Goal: Task Accomplishment & Management: Manage account settings

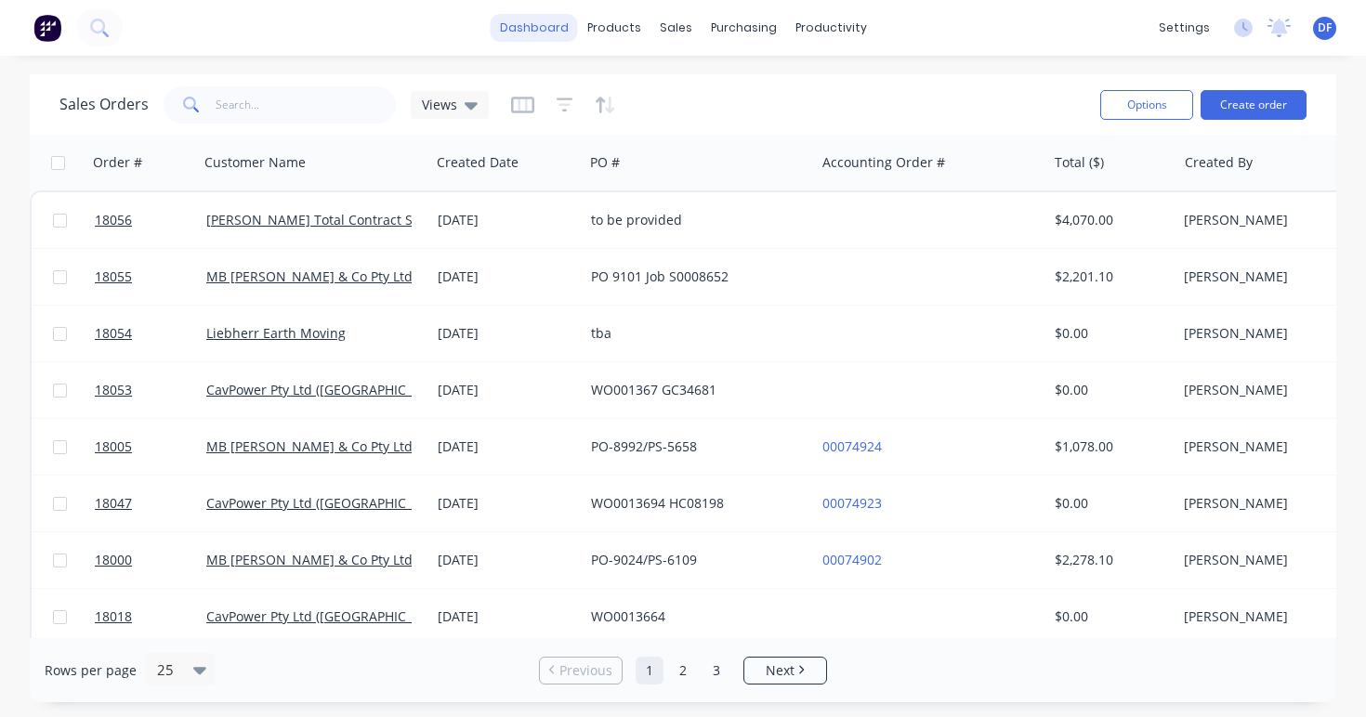
click at [541, 24] on link "dashboard" at bounding box center [534, 28] width 87 height 28
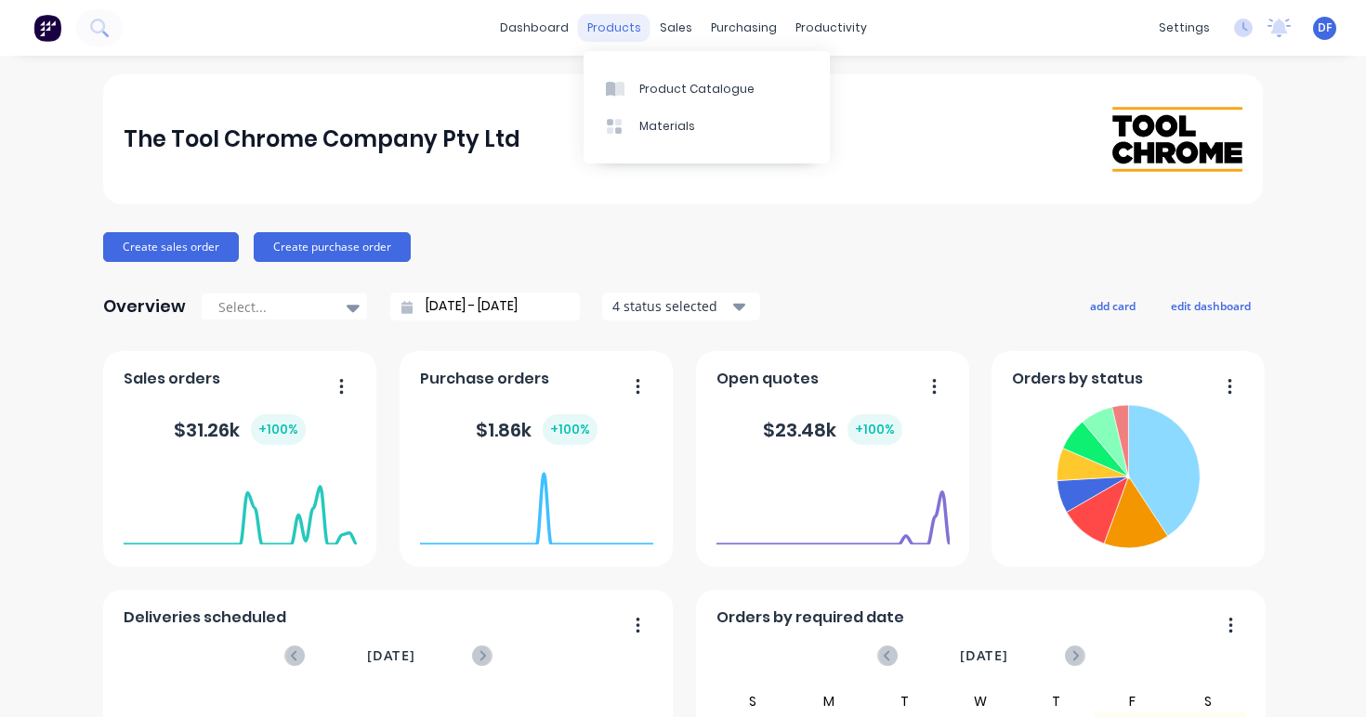
click at [613, 28] on div "products" at bounding box center [614, 28] width 72 height 28
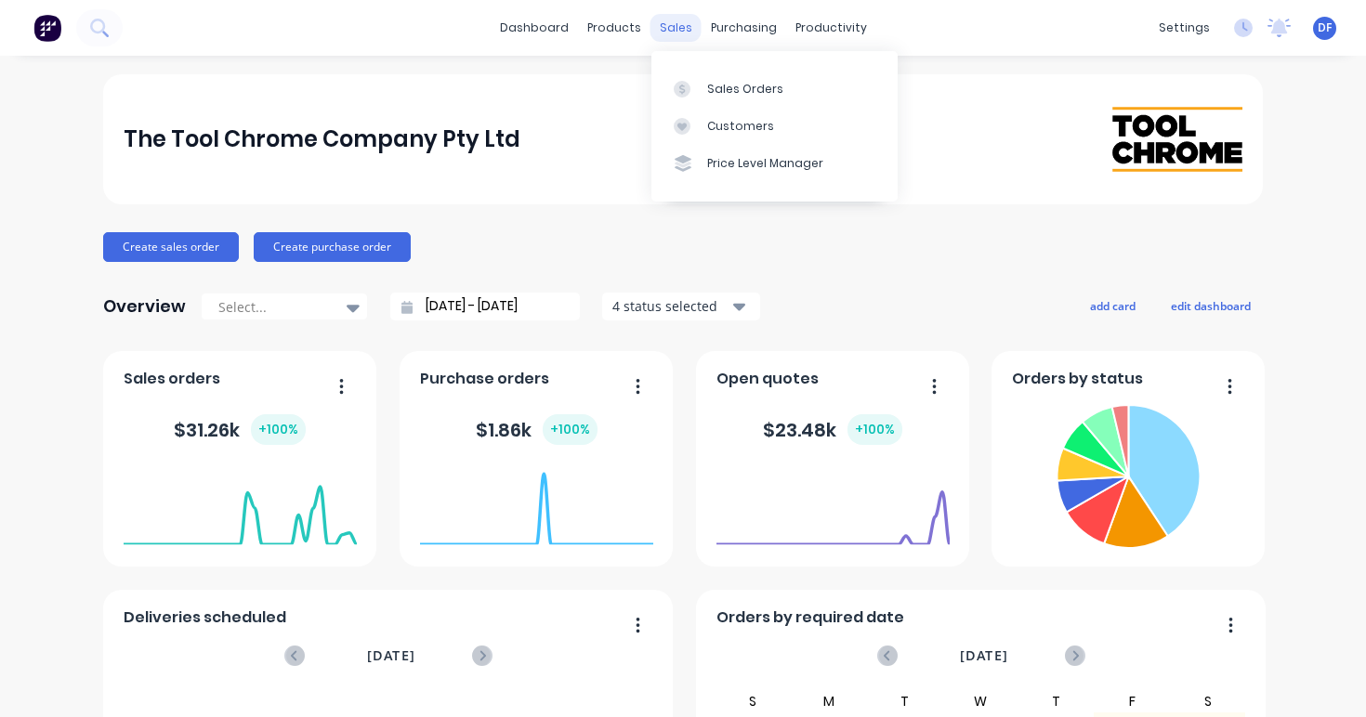
click at [670, 25] on div "sales" at bounding box center [676, 28] width 51 height 28
click at [719, 95] on div "Sales Orders" at bounding box center [745, 89] width 76 height 17
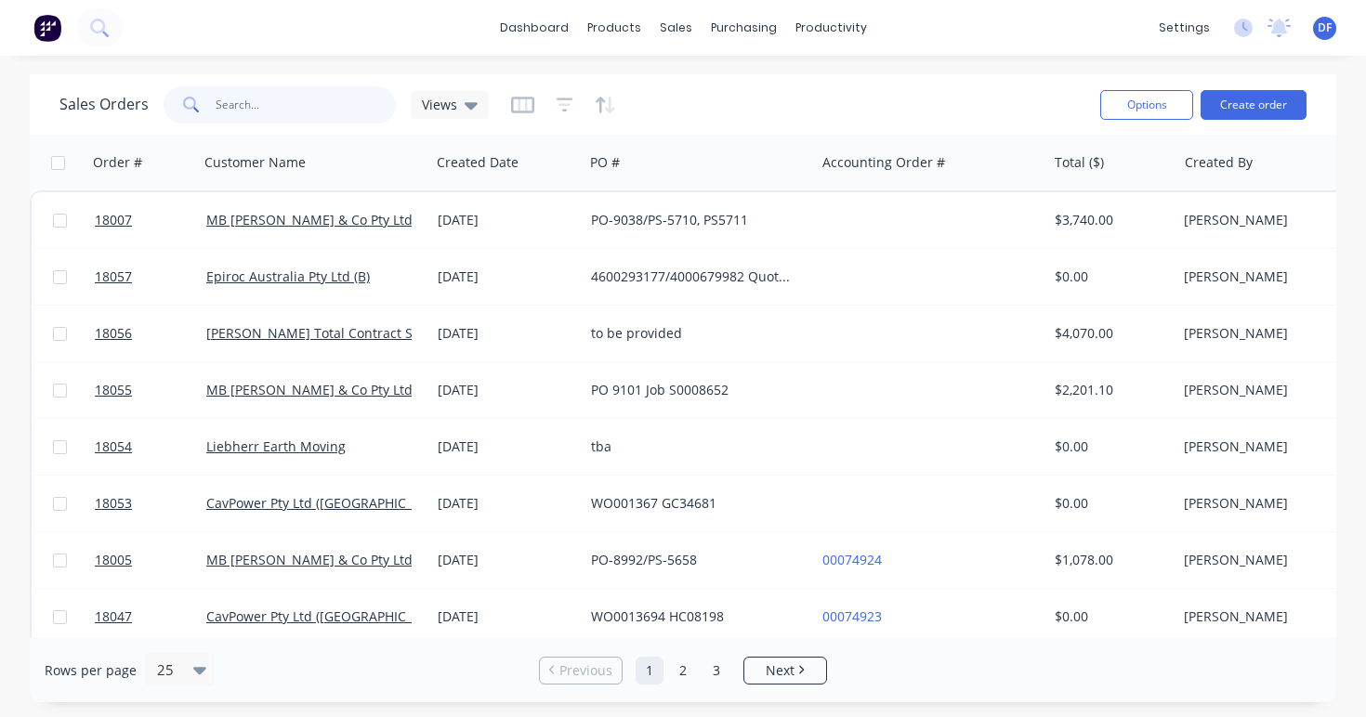
click at [226, 106] on input "text" at bounding box center [306, 104] width 181 height 37
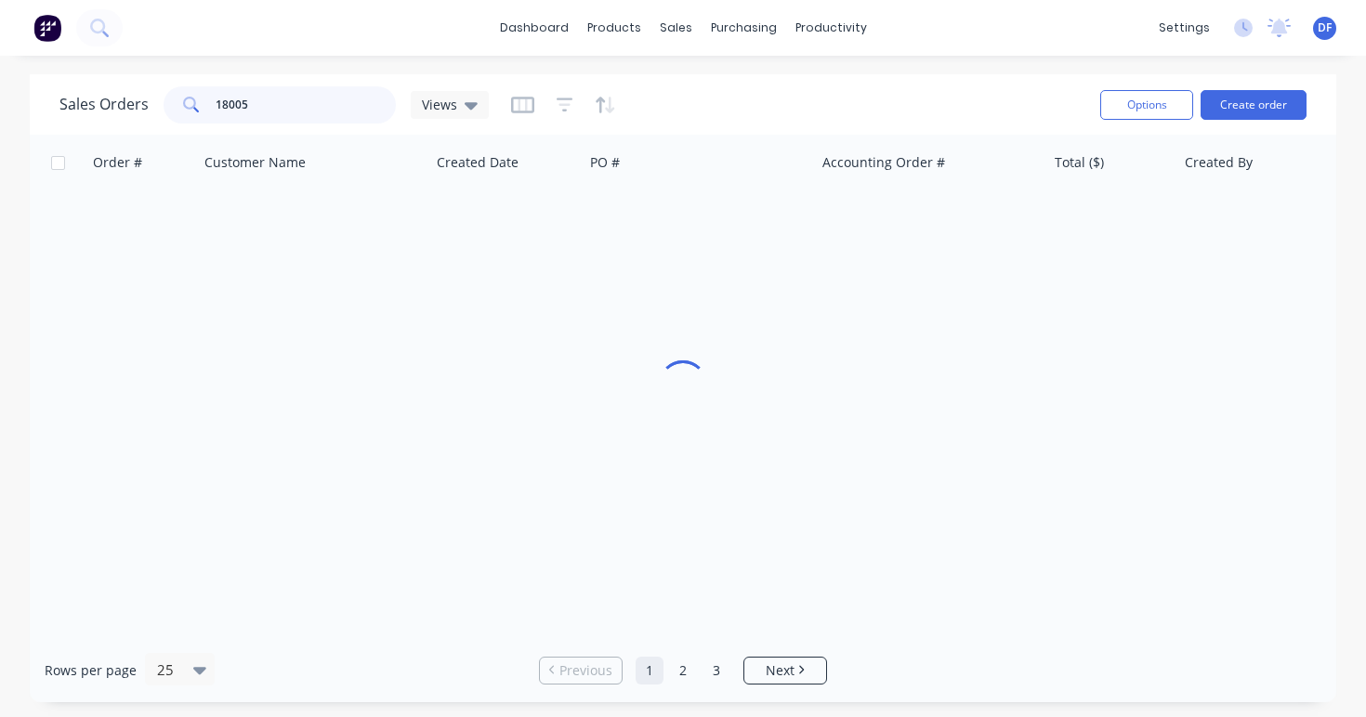
type input "18005"
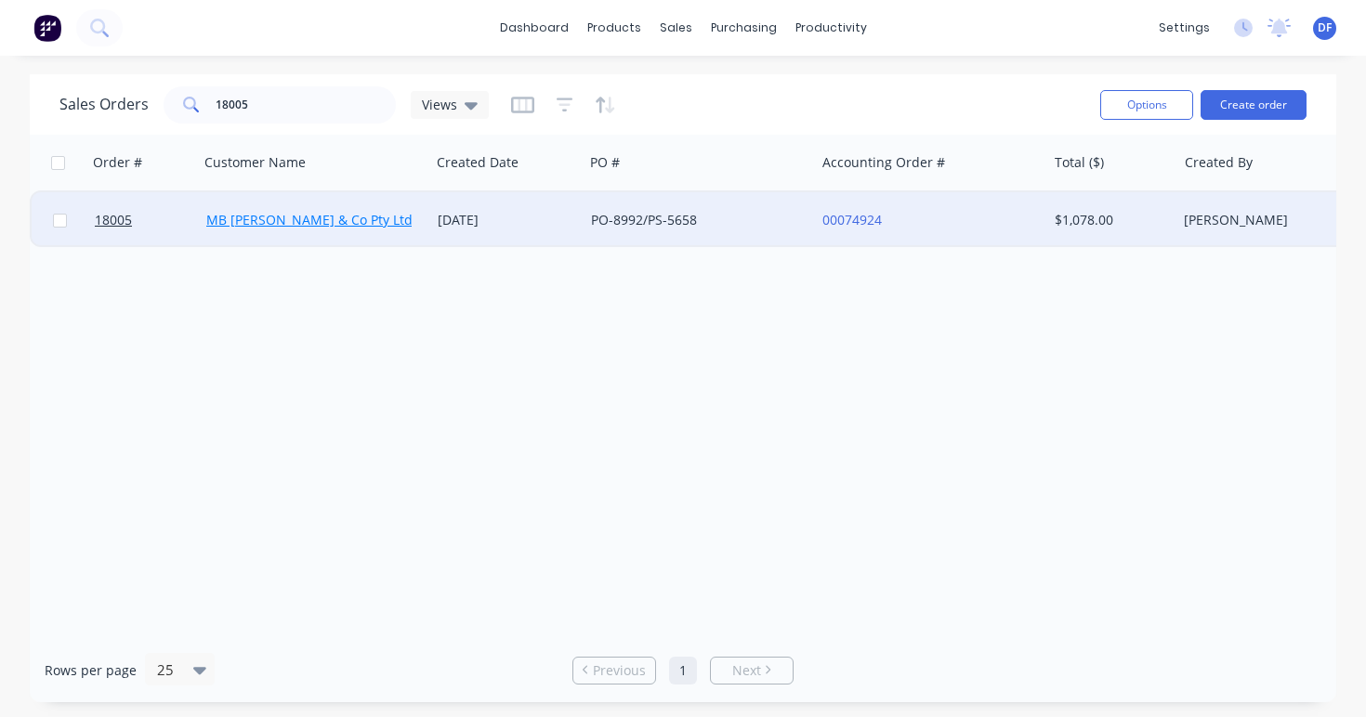
click at [290, 219] on link "MB [PERSON_NAME] & Co Pty Ltd" at bounding box center [309, 220] width 206 height 18
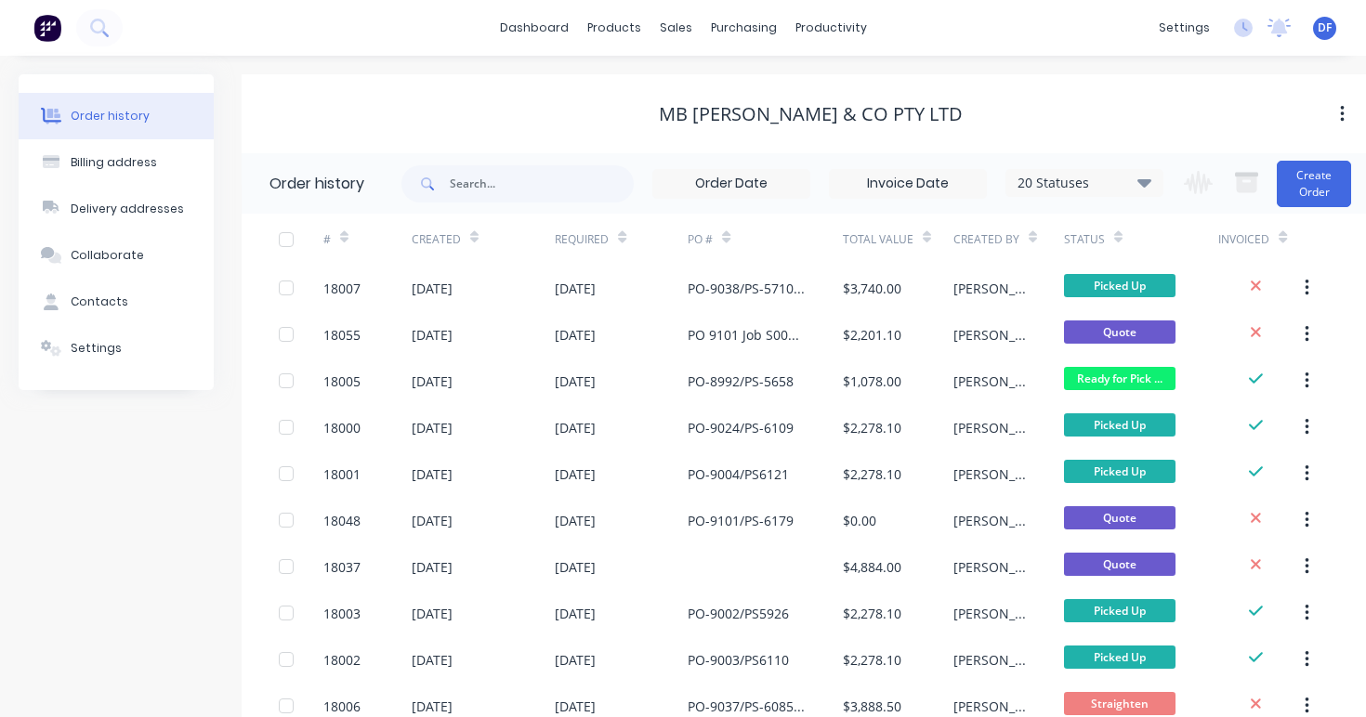
click at [344, 241] on icon at bounding box center [344, 241] width 8 height 6
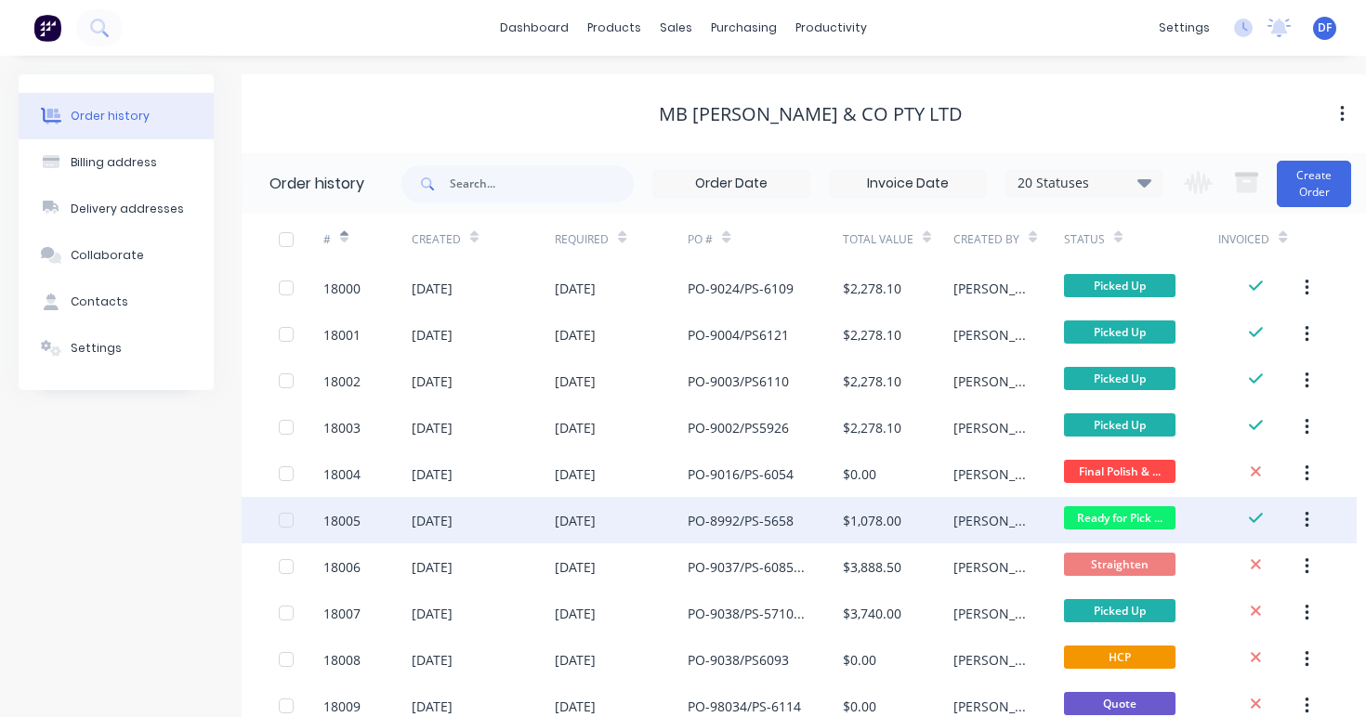
click at [955, 526] on div "[PERSON_NAME]" at bounding box center [989, 521] width 73 height 20
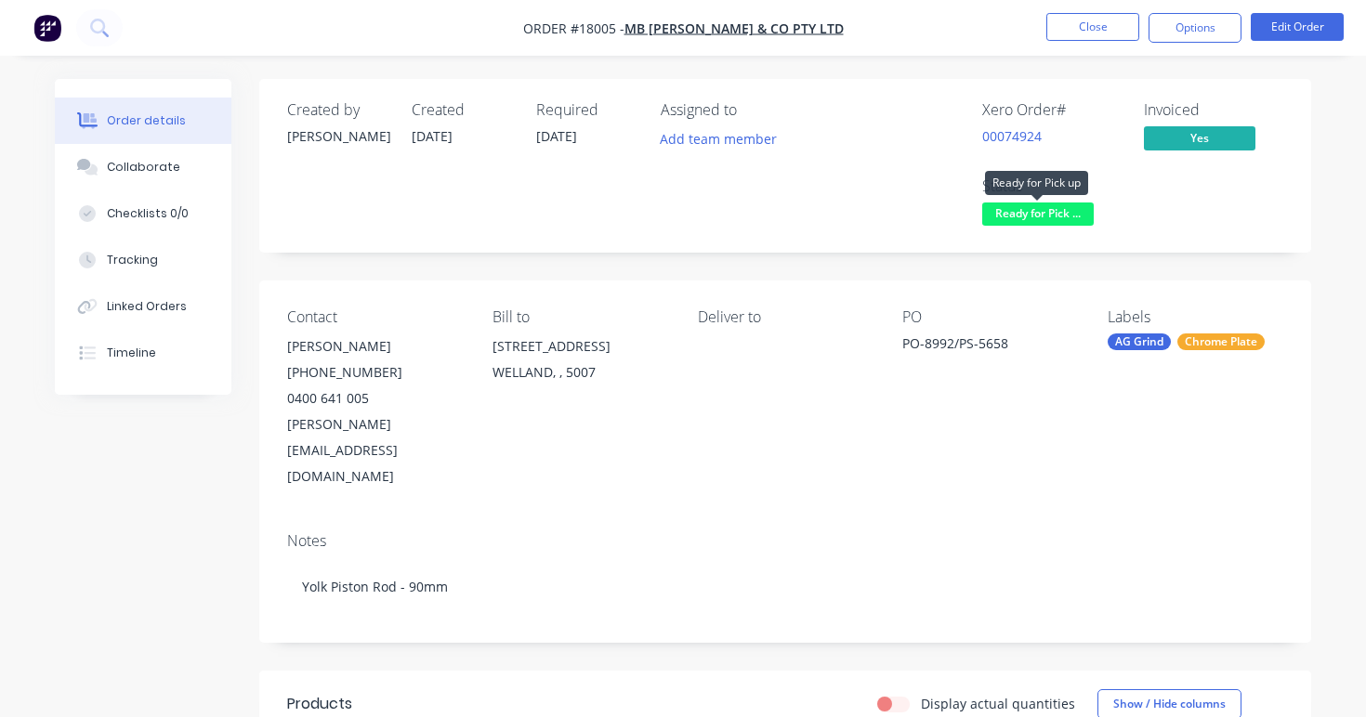
click at [1065, 212] on span "Ready for Pick ..." at bounding box center [1038, 214] width 112 height 23
click at [1226, 185] on div "Xero Order # 00074924 Invoiced Yes Status Ready for Pick ..." at bounding box center [1065, 165] width 437 height 129
click at [1180, 25] on button "Options" at bounding box center [1195, 28] width 93 height 30
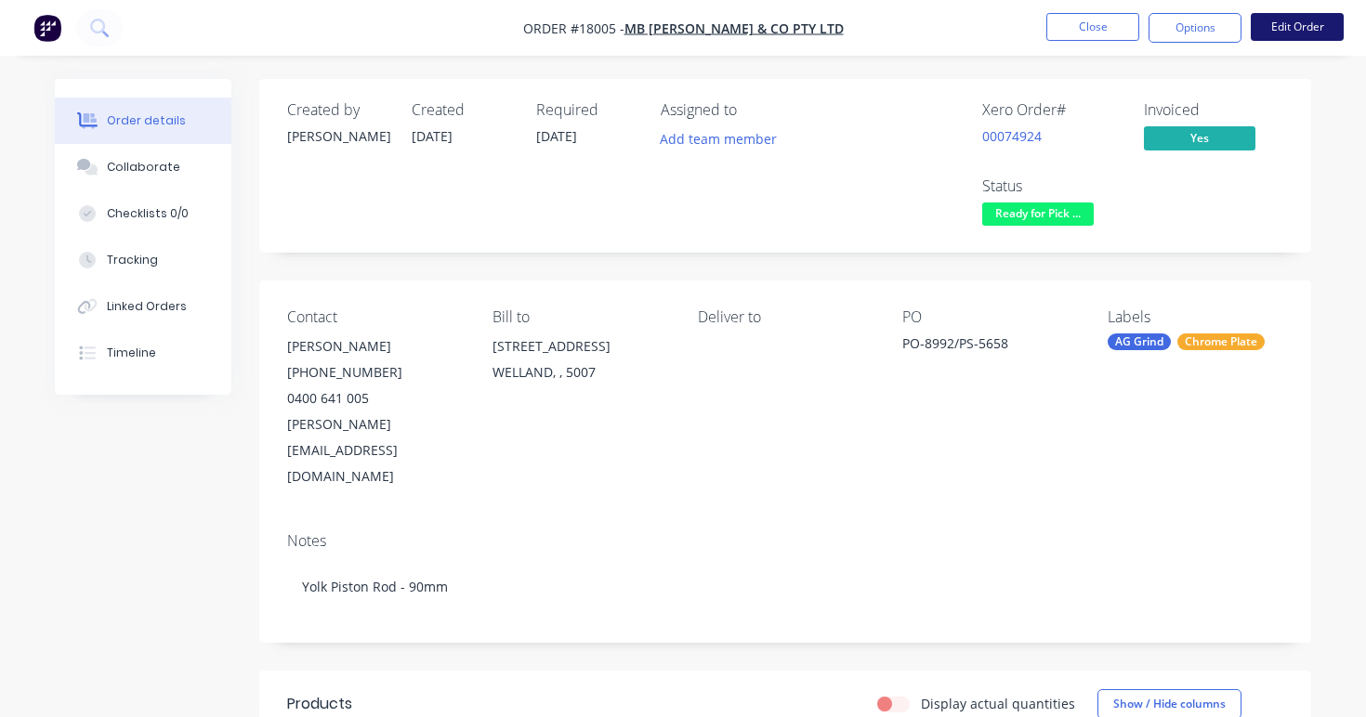
click at [1298, 34] on button "Edit Order" at bounding box center [1297, 27] width 93 height 28
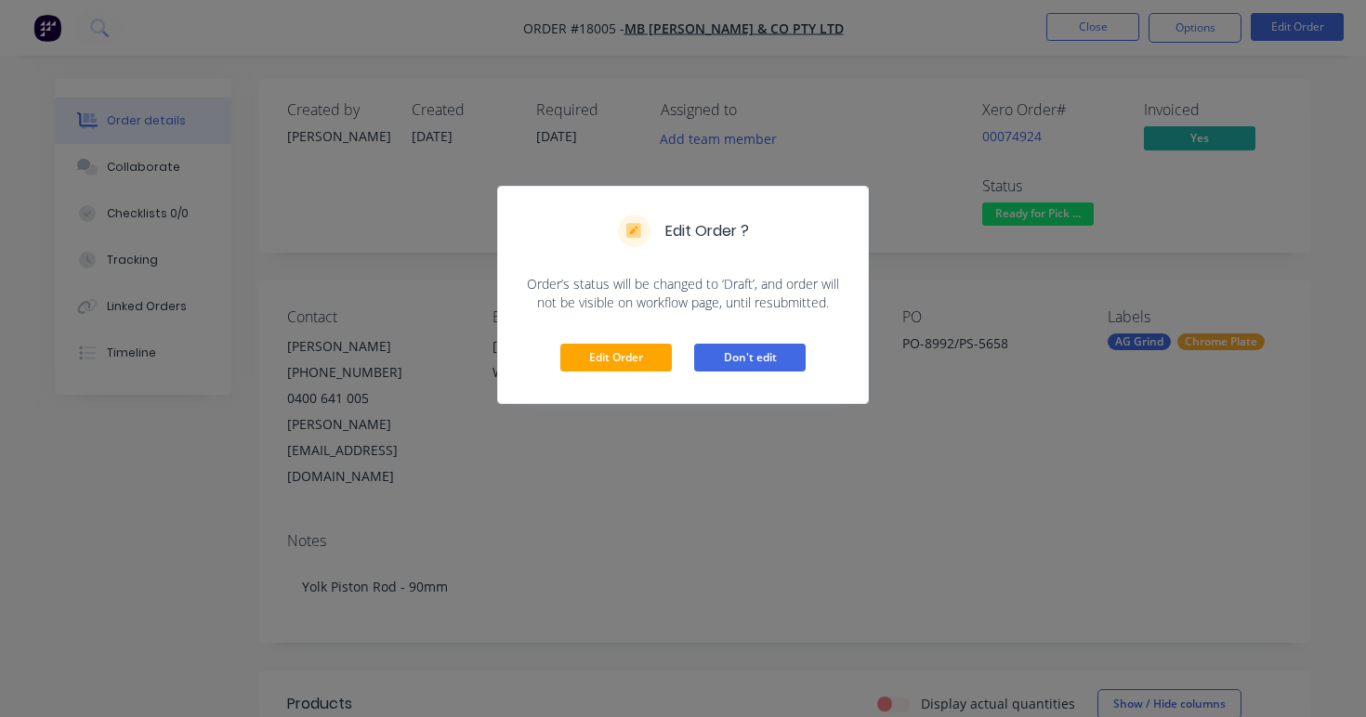
click at [733, 356] on button "Don't edit" at bounding box center [750, 358] width 112 height 28
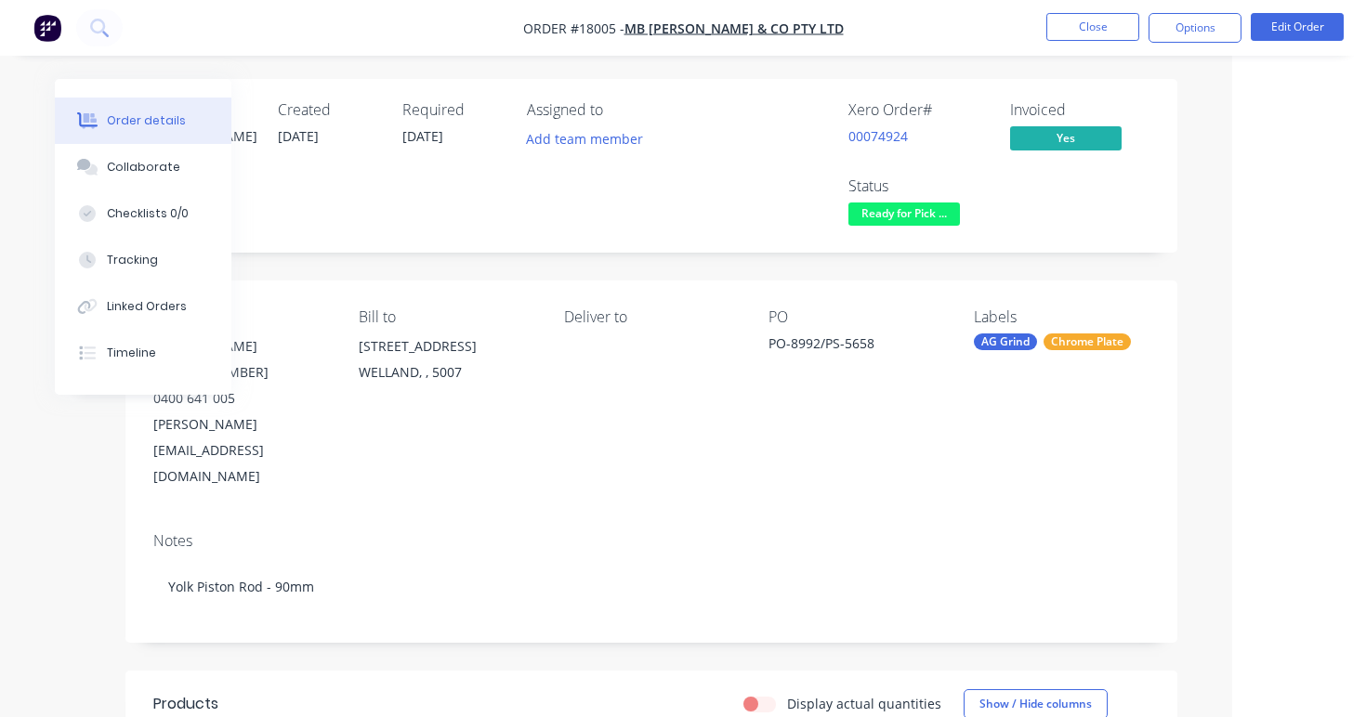
scroll to position [0, 134]
click at [1211, 30] on button "Options" at bounding box center [1195, 28] width 93 height 30
click at [1195, 28] on button "Options" at bounding box center [1195, 28] width 93 height 30
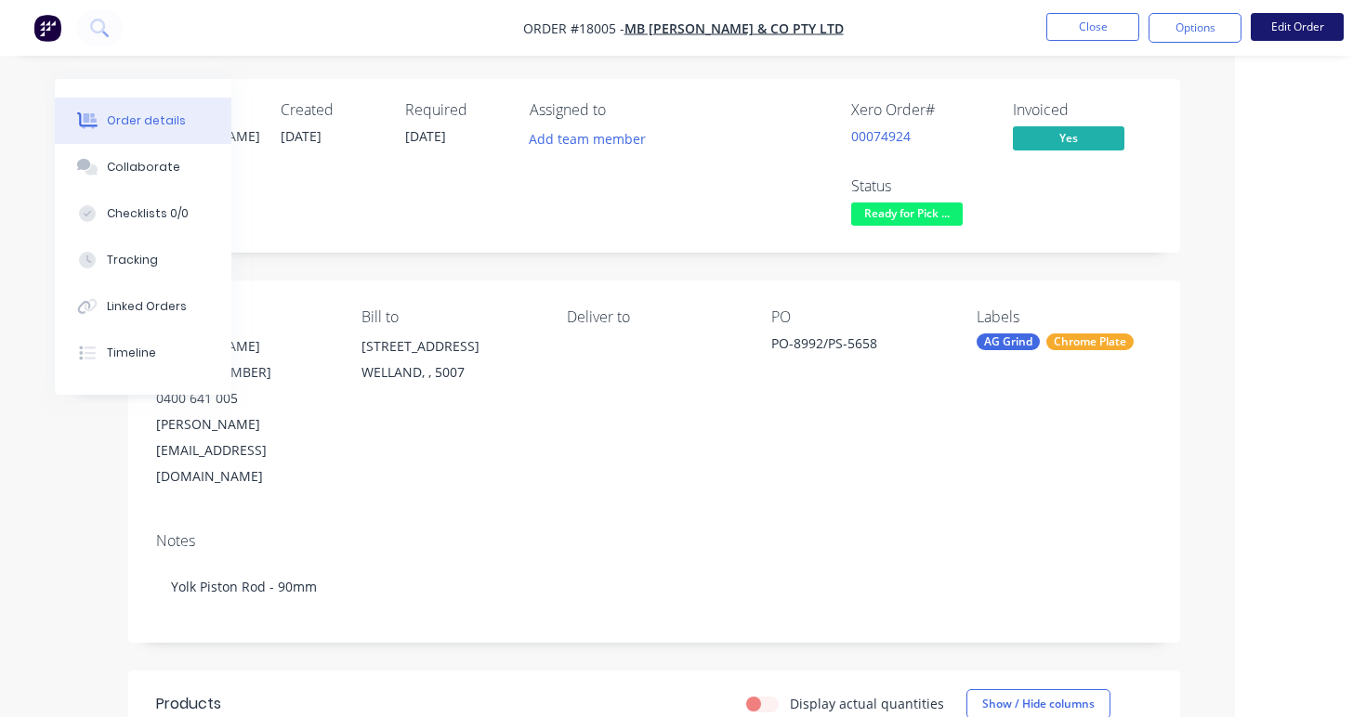
click at [1308, 18] on button "Edit Order" at bounding box center [1297, 27] width 93 height 28
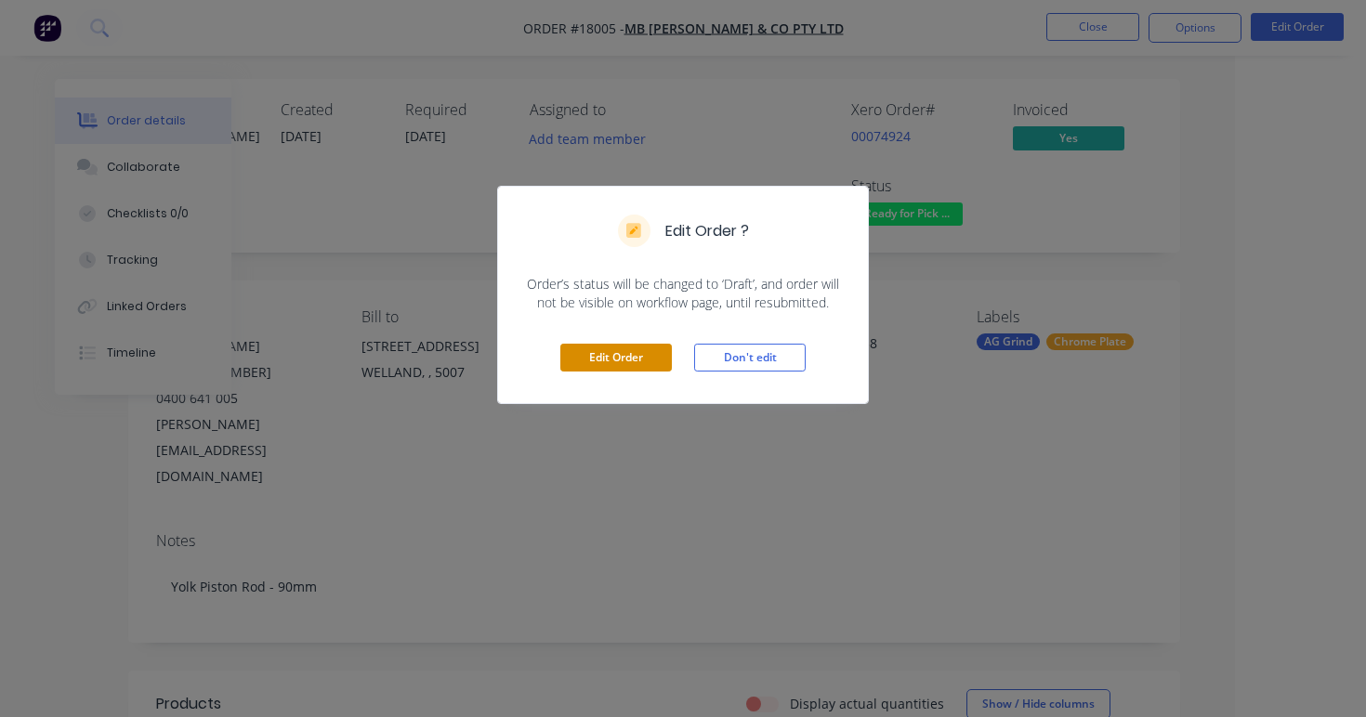
click at [613, 359] on button "Edit Order" at bounding box center [616, 358] width 112 height 28
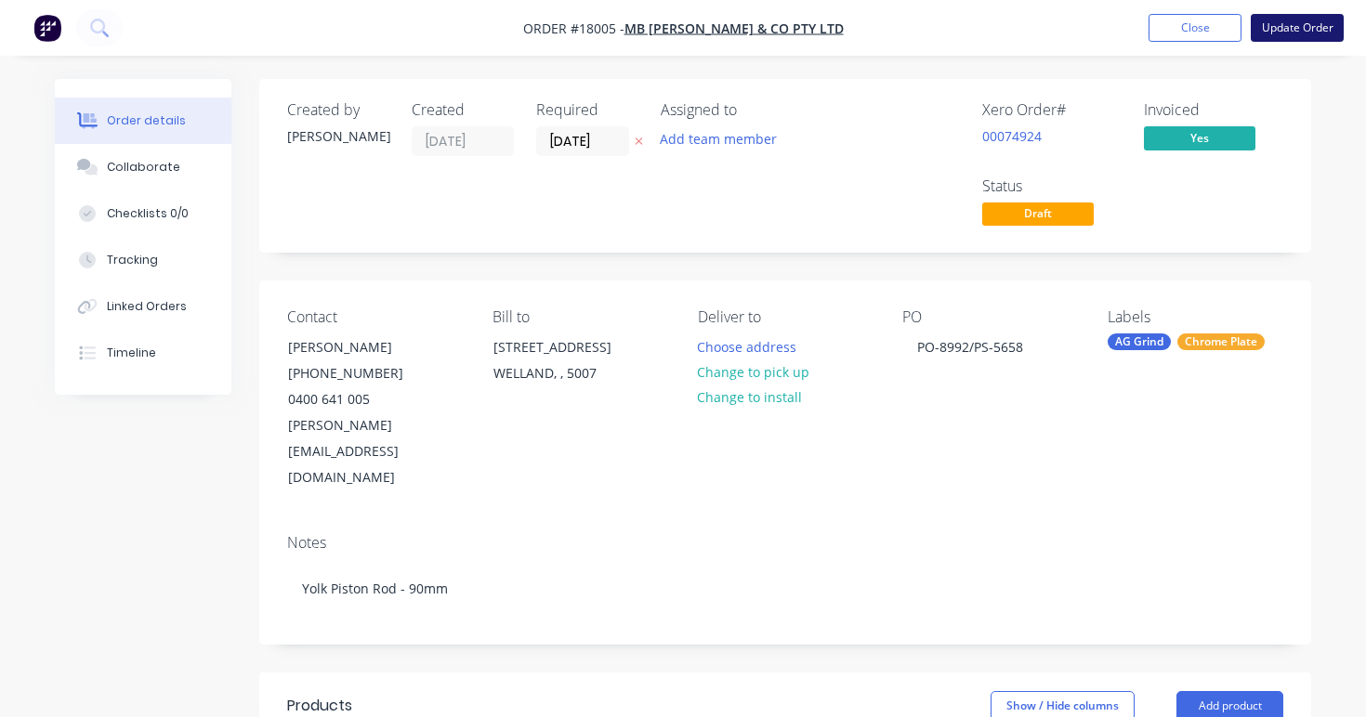
click at [1291, 35] on button "Update Order" at bounding box center [1297, 28] width 93 height 28
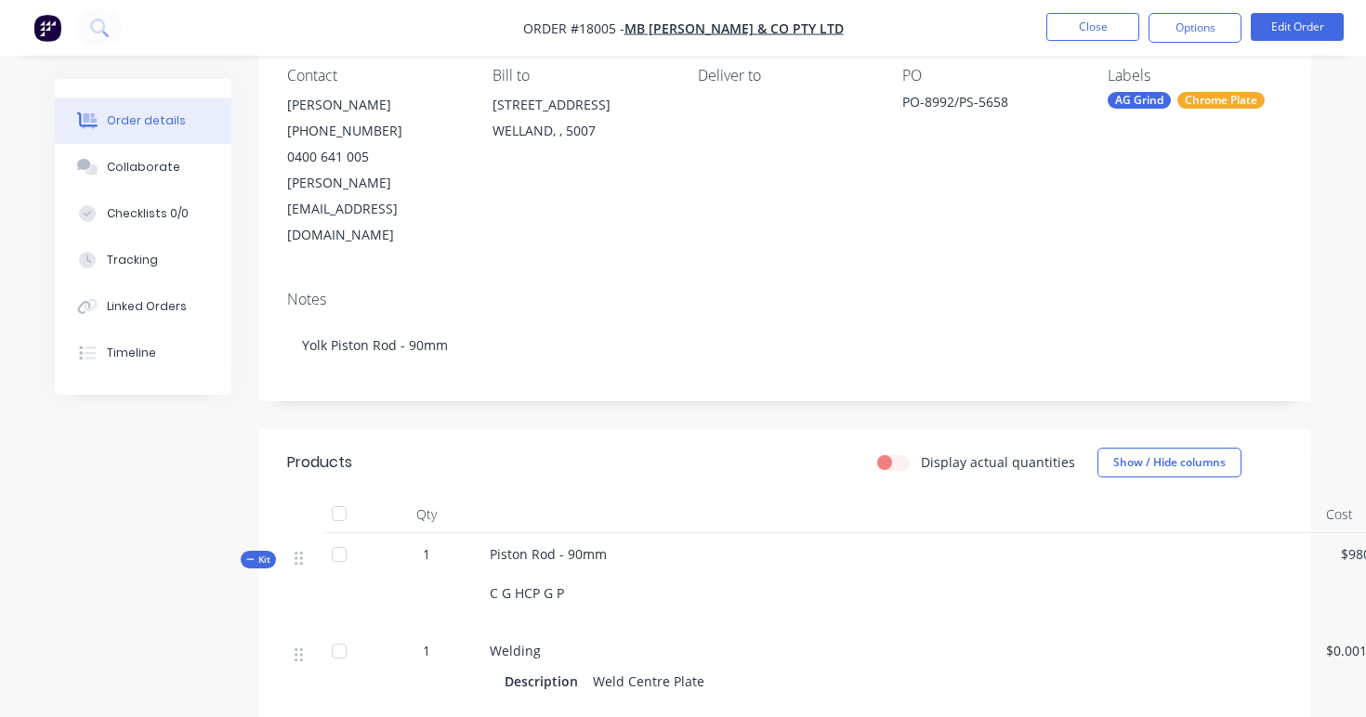
scroll to position [315, 0]
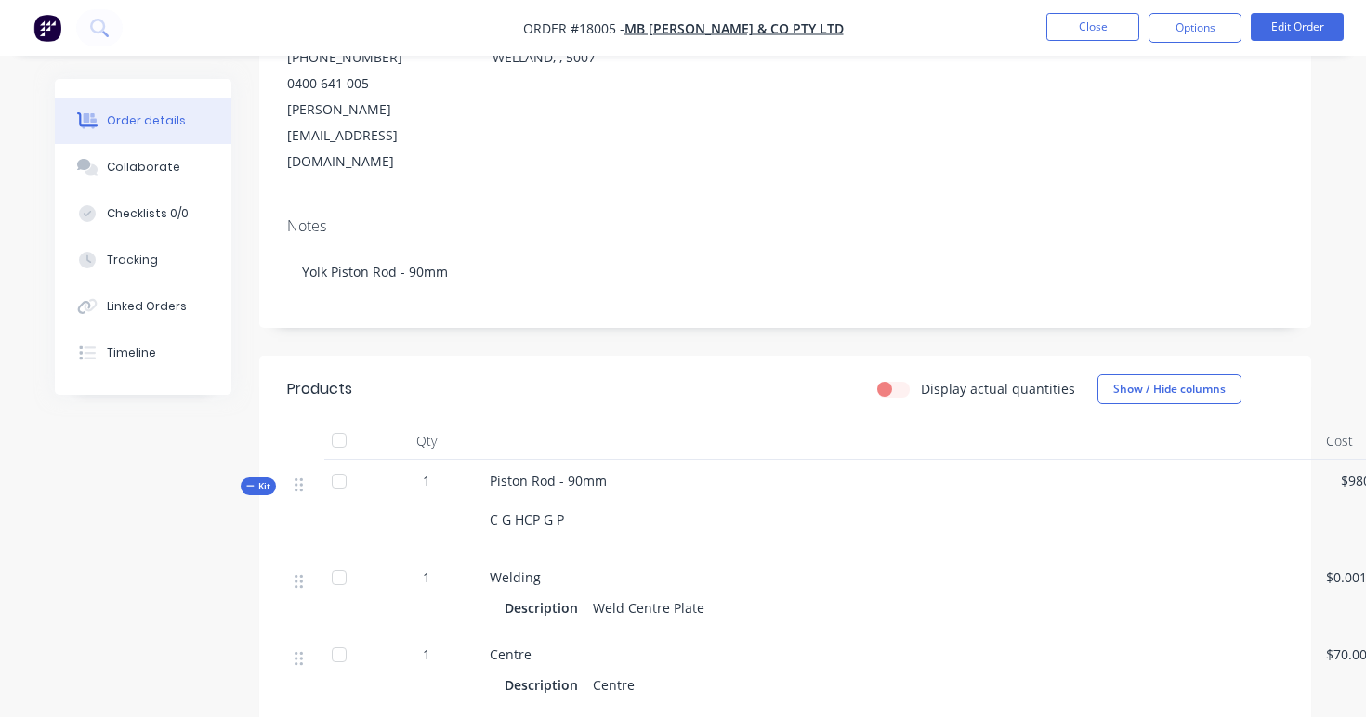
click at [913, 568] on div "Welding" at bounding box center [900, 578] width 821 height 20
click at [909, 568] on div "Welding" at bounding box center [900, 578] width 821 height 20
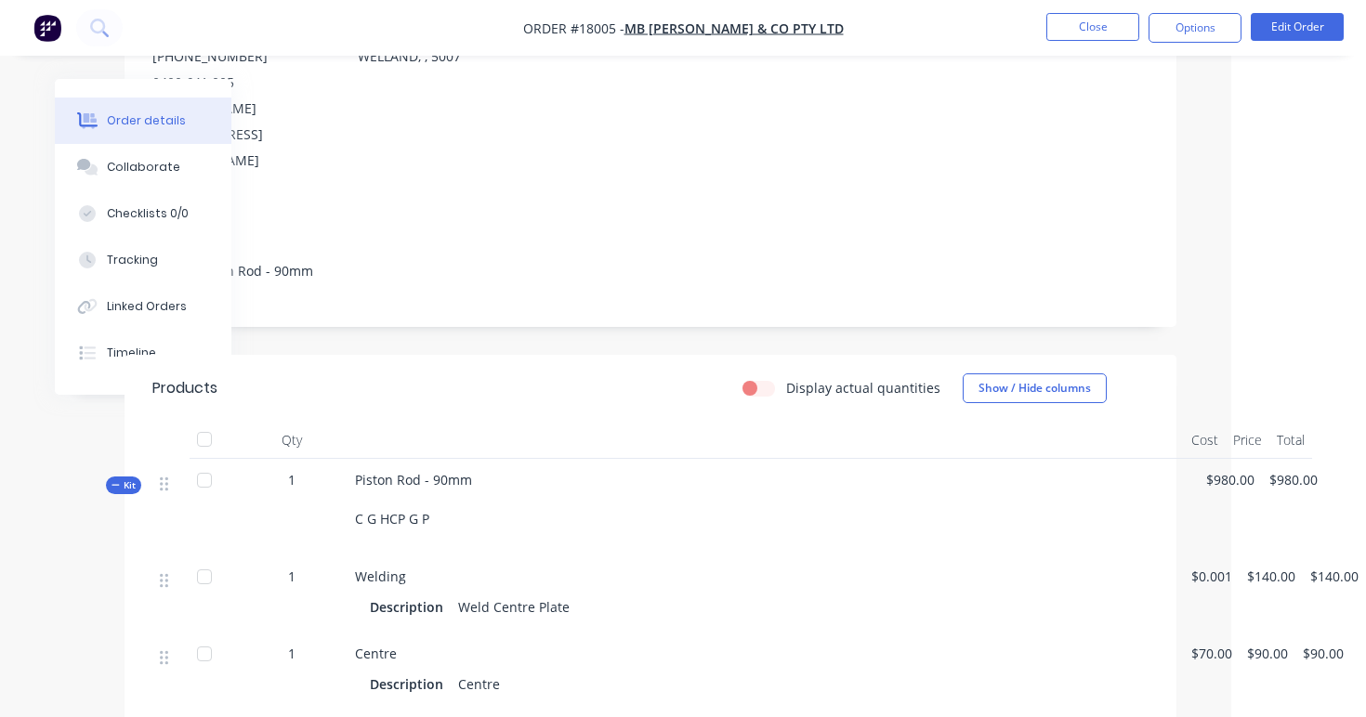
scroll to position [316, 134]
click at [1204, 567] on span "$0.001" at bounding box center [1212, 577] width 41 height 20
click at [925, 459] on div "Piston Rod - 90mm C G HCP G P" at bounding box center [766, 507] width 836 height 97
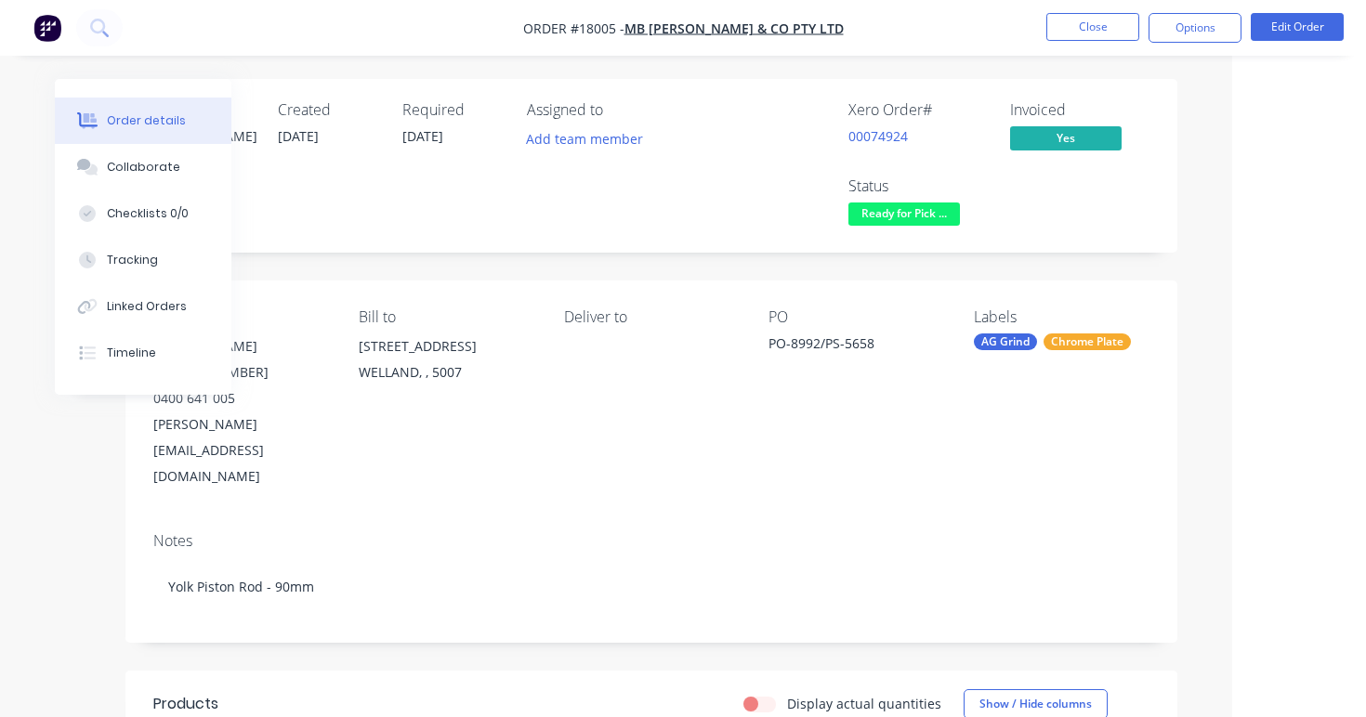
scroll to position [0, 134]
click at [1196, 20] on button "Options" at bounding box center [1195, 28] width 93 height 30
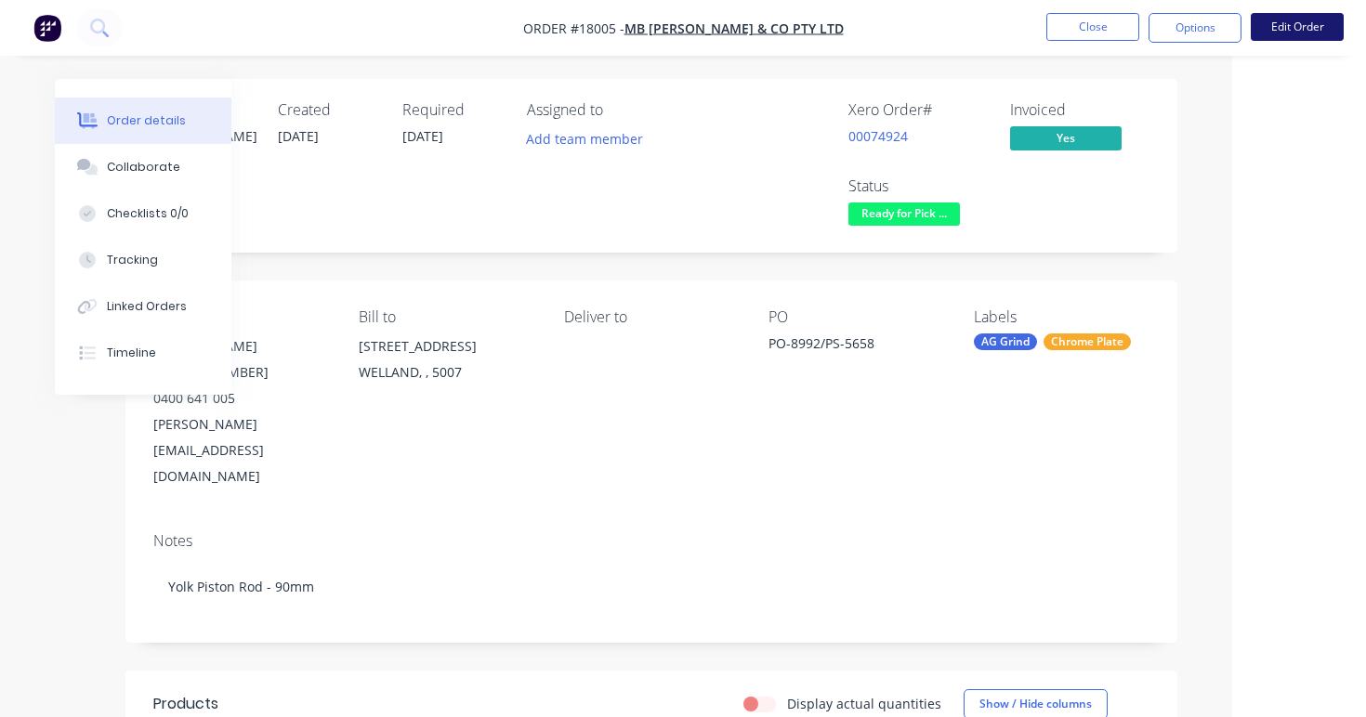
click at [1296, 26] on button "Edit Order" at bounding box center [1297, 27] width 93 height 28
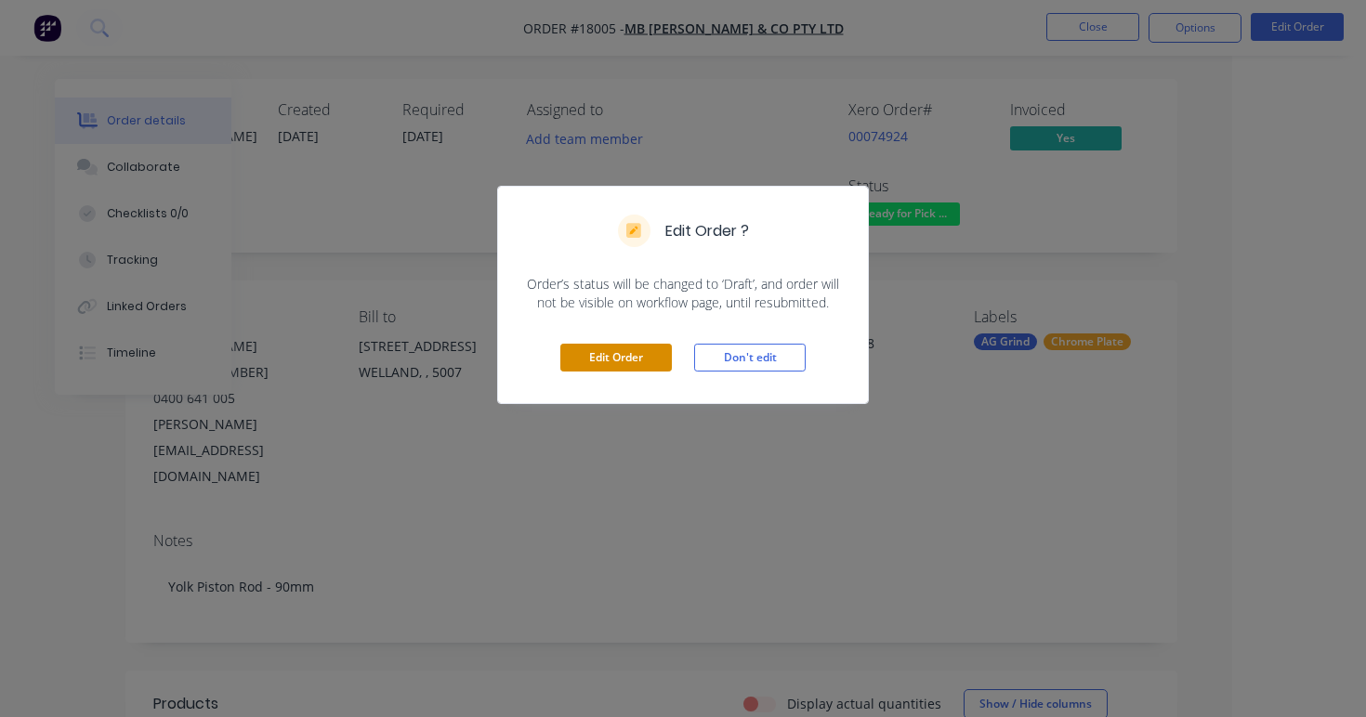
click at [601, 368] on button "Edit Order" at bounding box center [616, 358] width 112 height 28
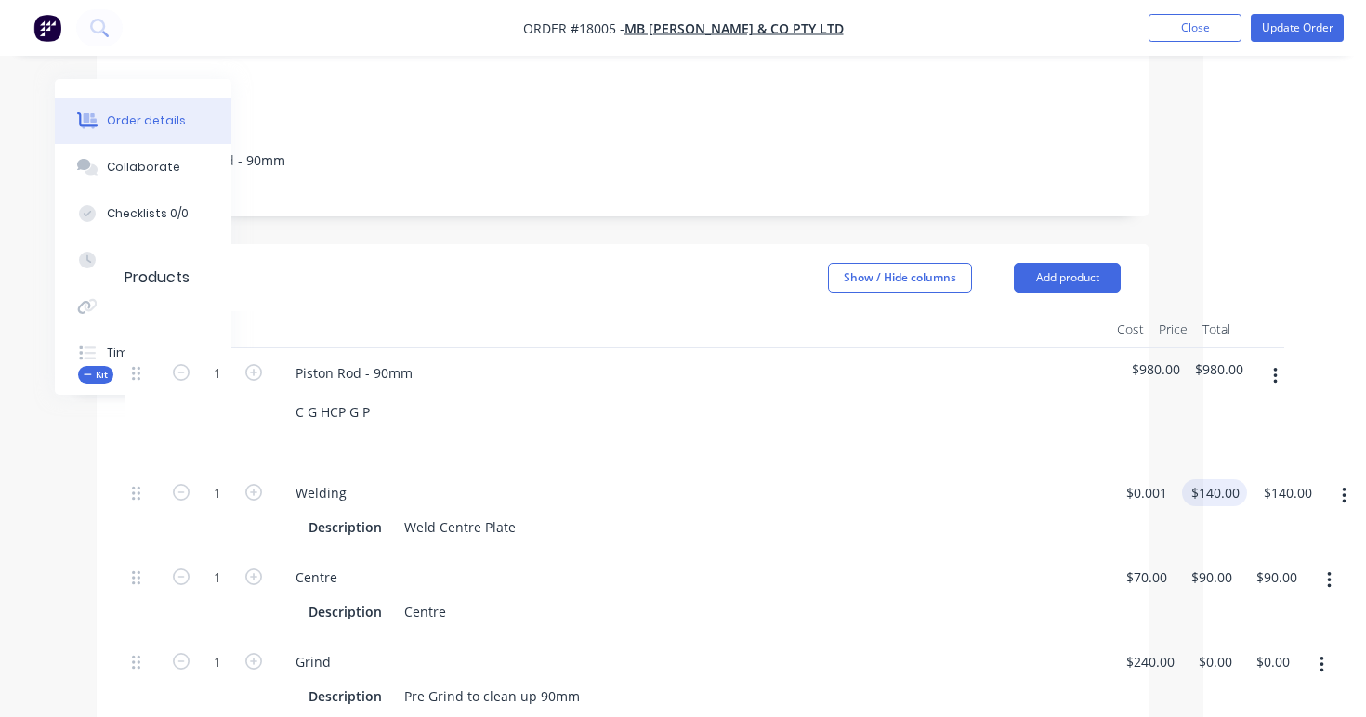
scroll to position [428, 163]
click at [1121, 468] on div "1 Welding Description Weld Centre Plate $0.001 $0.001 140 $140.00 $140.00 $140.…" at bounding box center [623, 510] width 996 height 85
click at [1121, 468] on div "1 Welding Description Weld Centre Plate $0.001 $0.001 $140.00 140 $140.00 $140.…" at bounding box center [623, 510] width 996 height 85
click at [1203, 480] on input "140" at bounding box center [1218, 493] width 58 height 27
click at [1203, 480] on input "140" at bounding box center [1205, 493] width 32 height 27
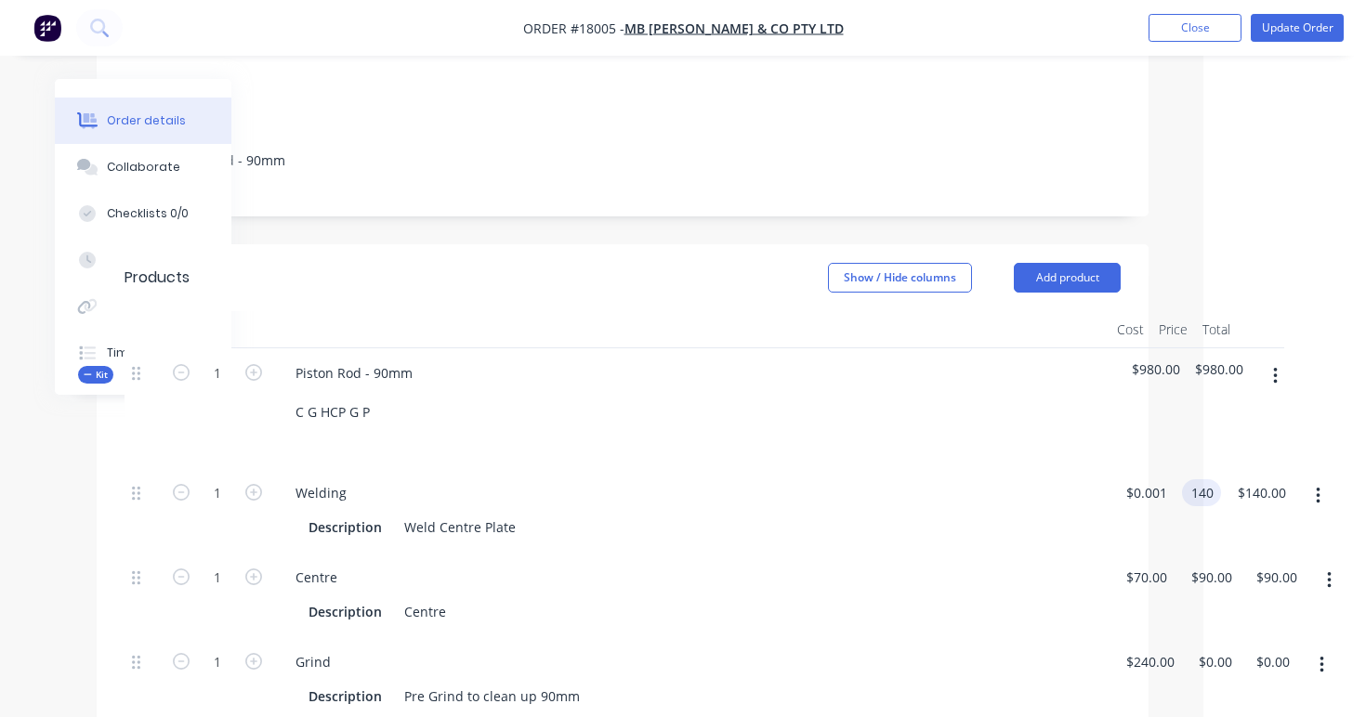
type input "$140.00"
click at [1037, 480] on div "Welding" at bounding box center [691, 493] width 821 height 27
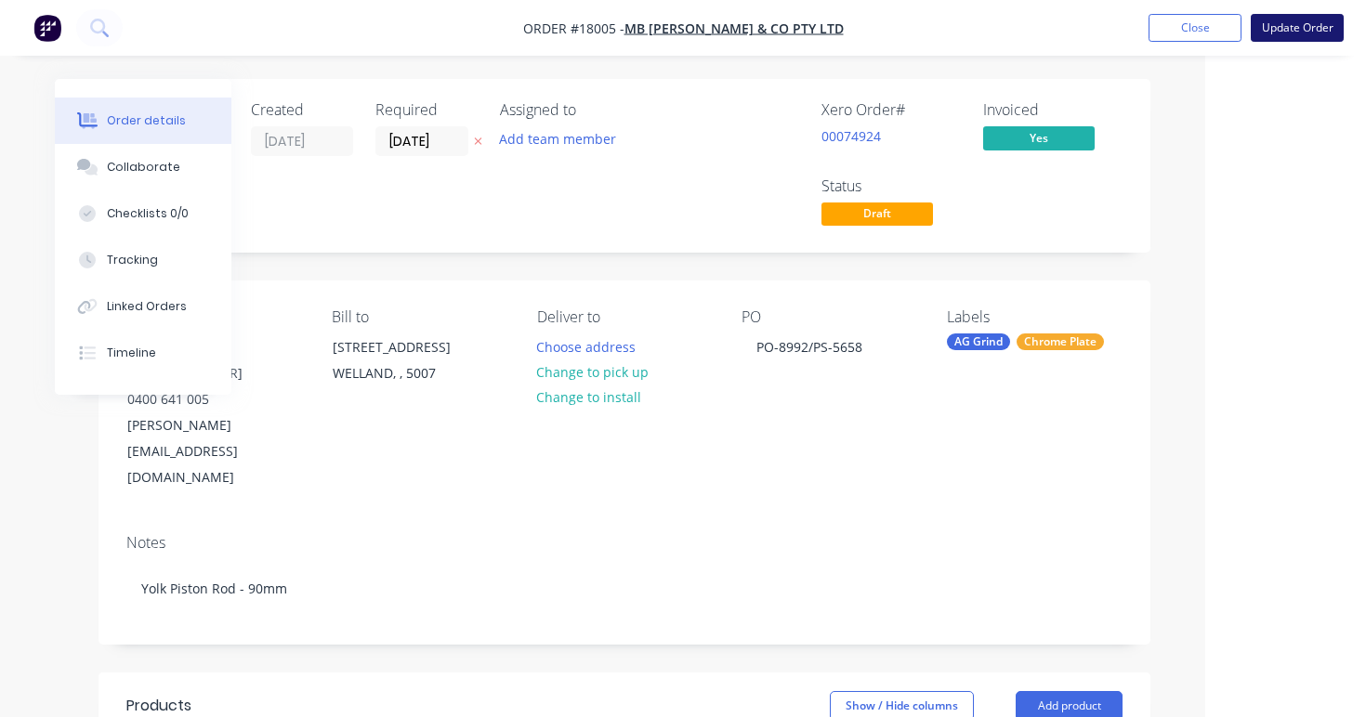
scroll to position [0, 161]
click at [1295, 32] on button "Update Order" at bounding box center [1297, 28] width 93 height 28
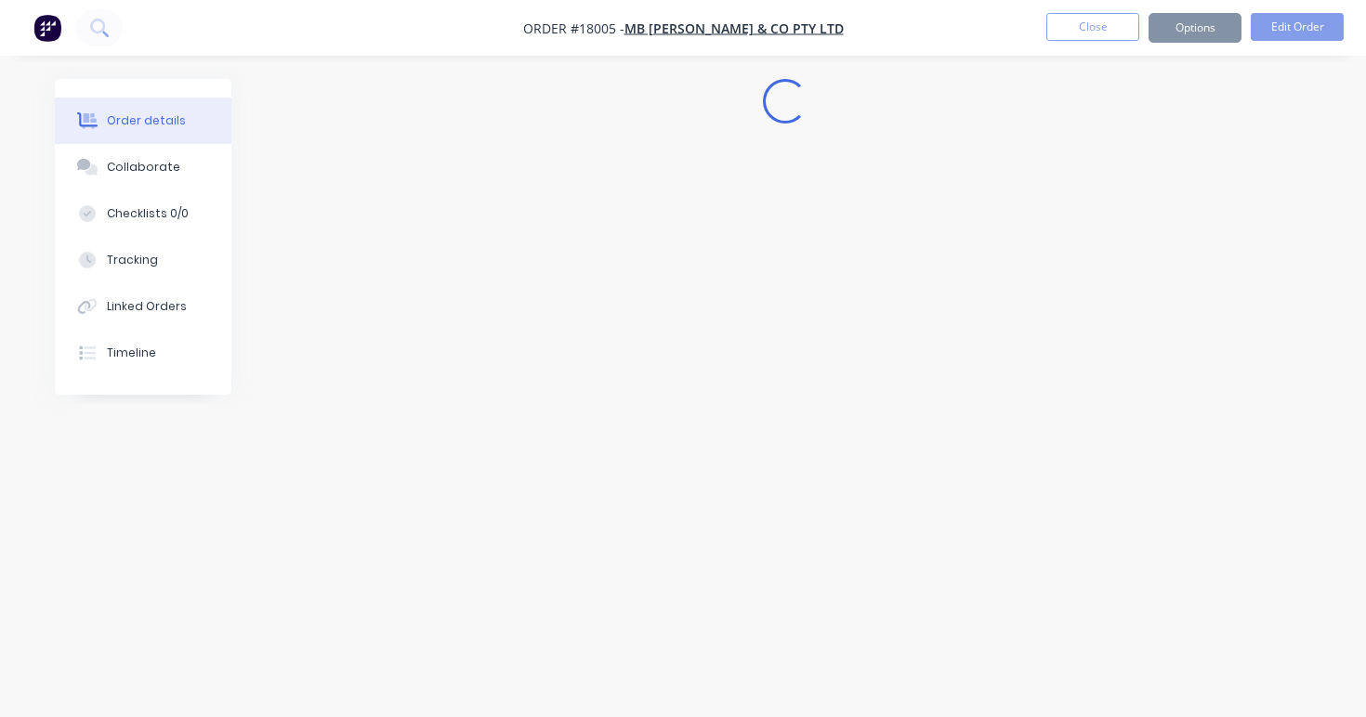
scroll to position [0, 0]
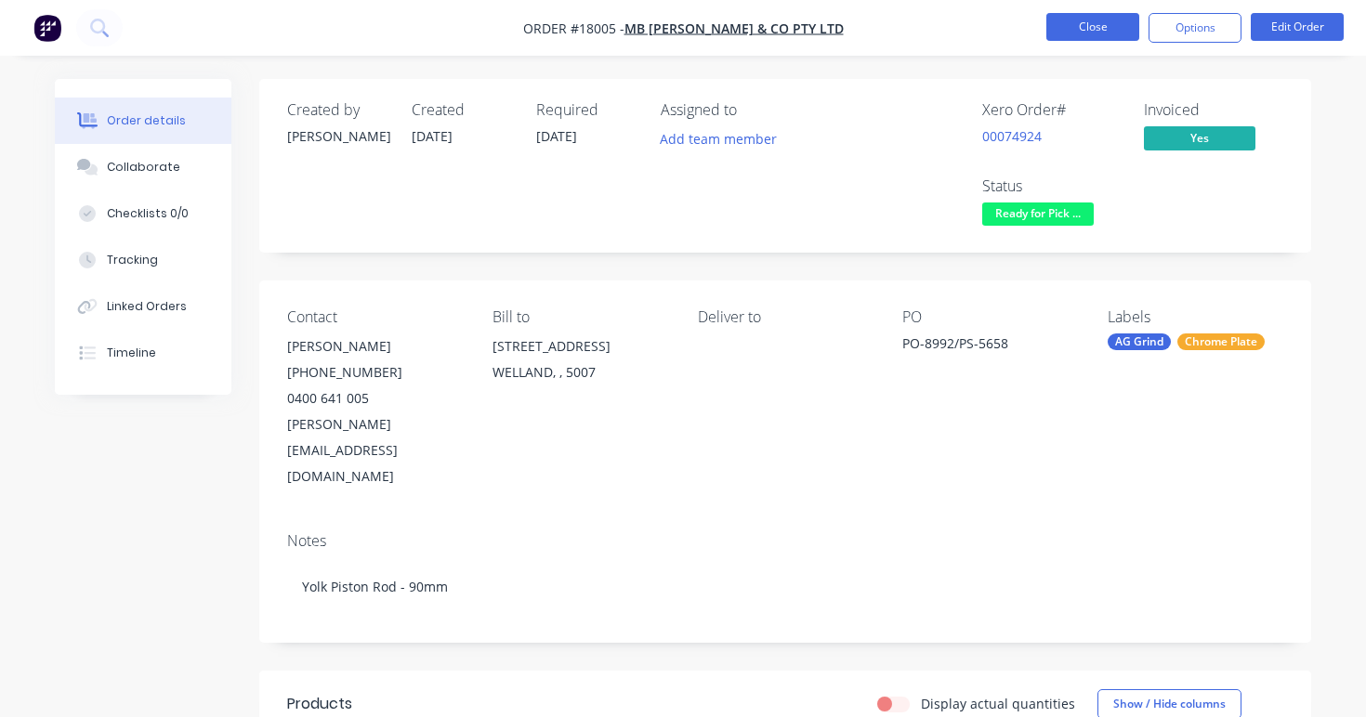
click at [1074, 26] on button "Close" at bounding box center [1092, 27] width 93 height 28
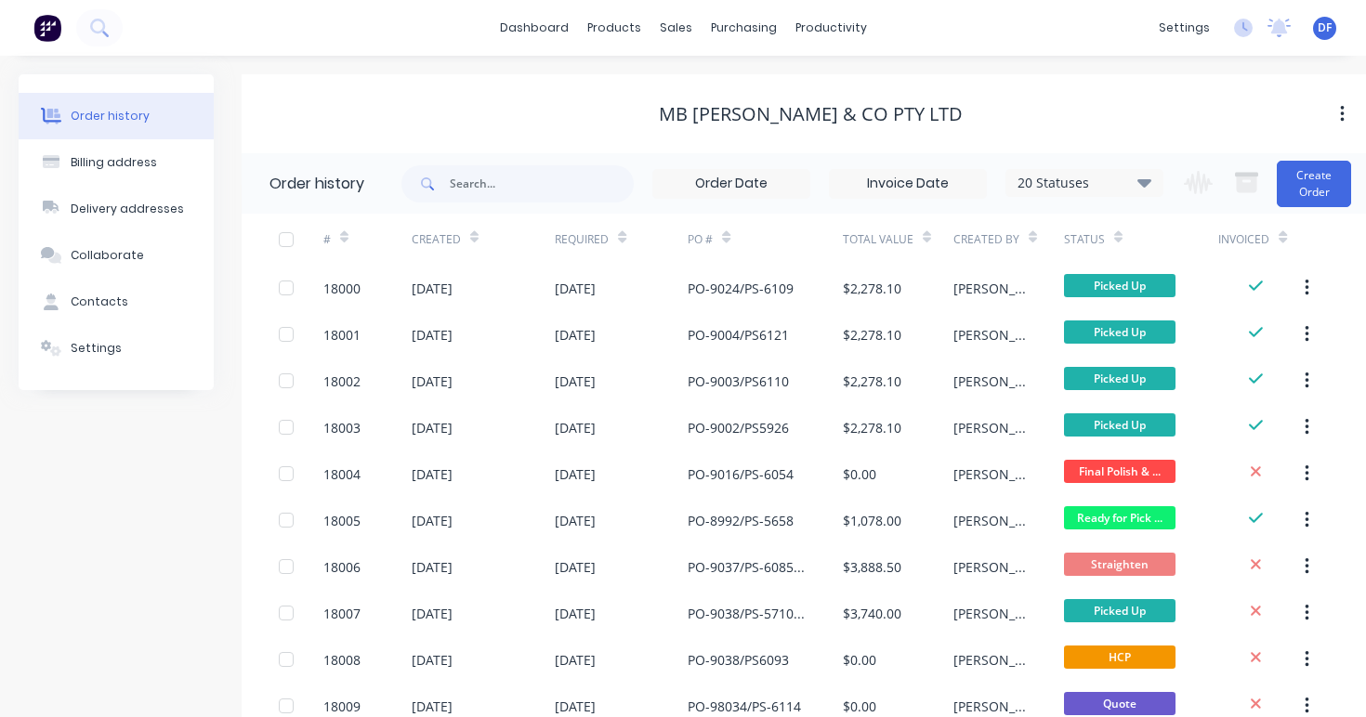
click at [54, 25] on img at bounding box center [47, 28] width 28 height 28
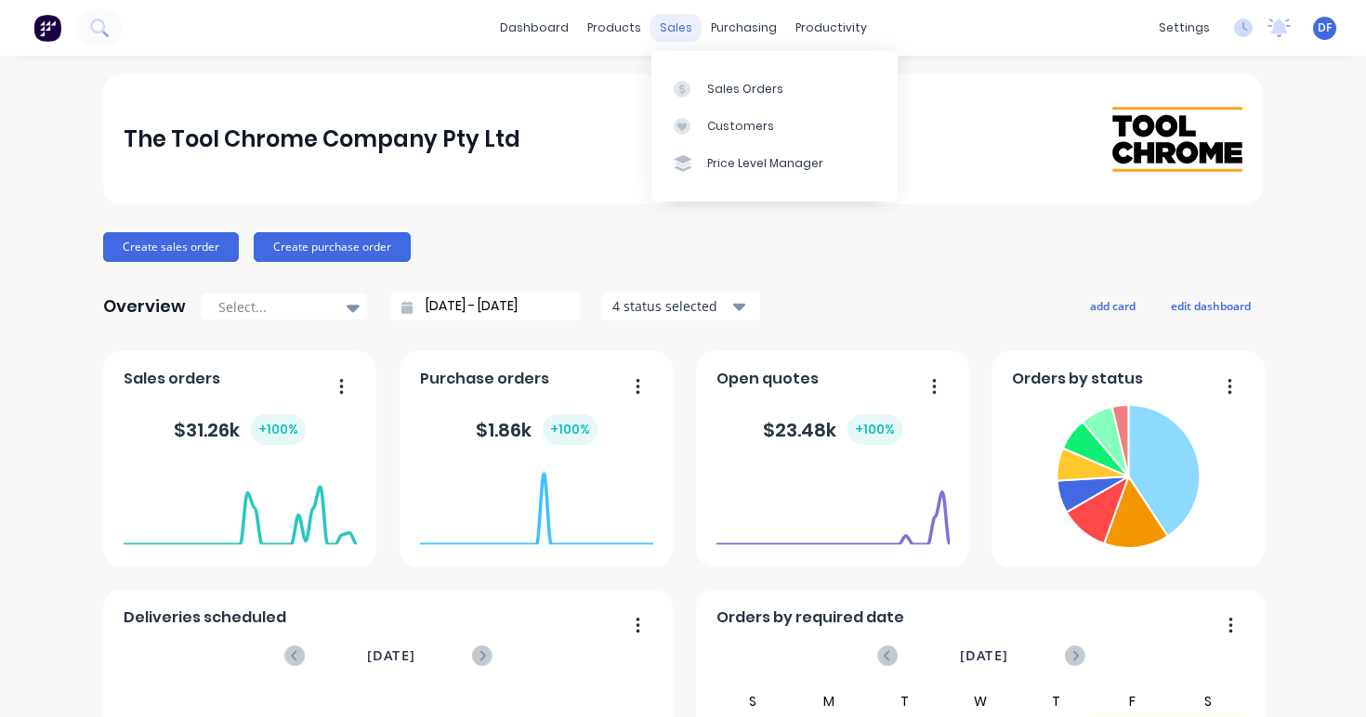
click at [676, 33] on div "sales" at bounding box center [676, 28] width 51 height 28
click at [723, 85] on div "Sales Orders" at bounding box center [745, 89] width 76 height 17
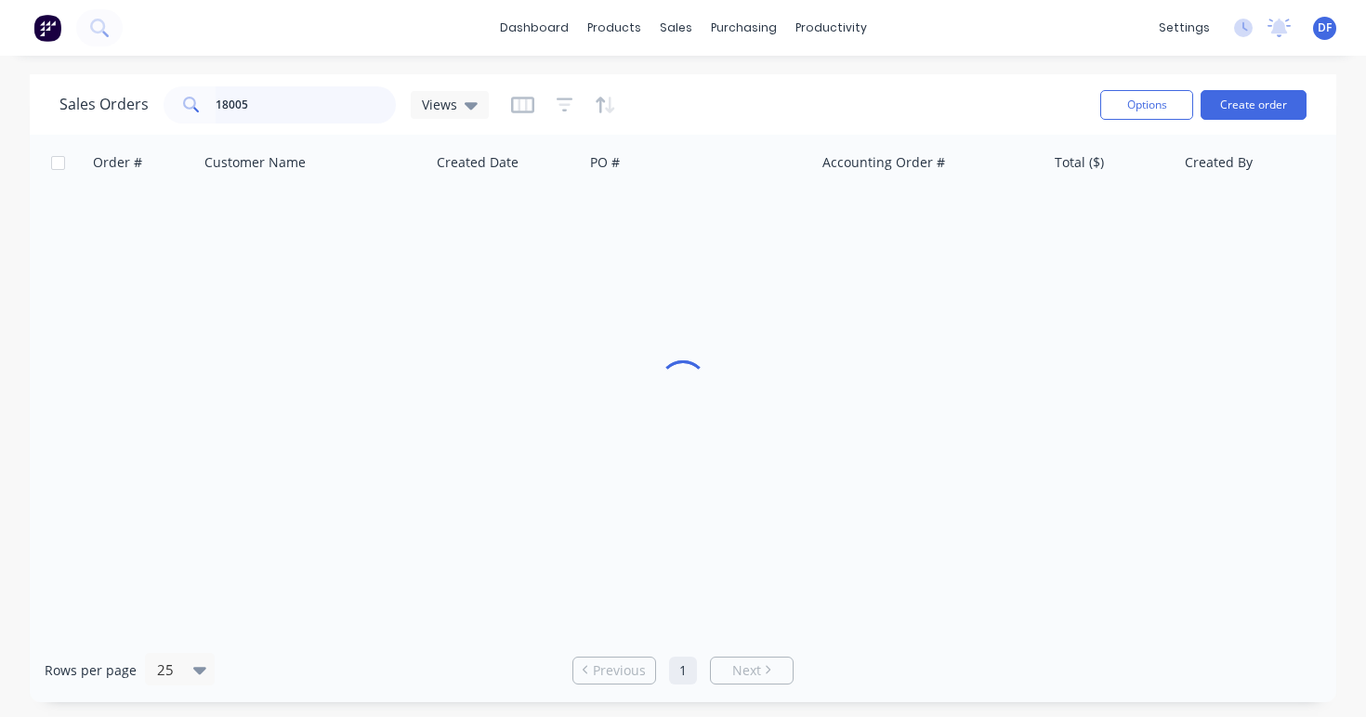
click at [256, 91] on input "18005" at bounding box center [306, 104] width 181 height 37
click at [1248, 104] on button "Create order" at bounding box center [1254, 105] width 106 height 30
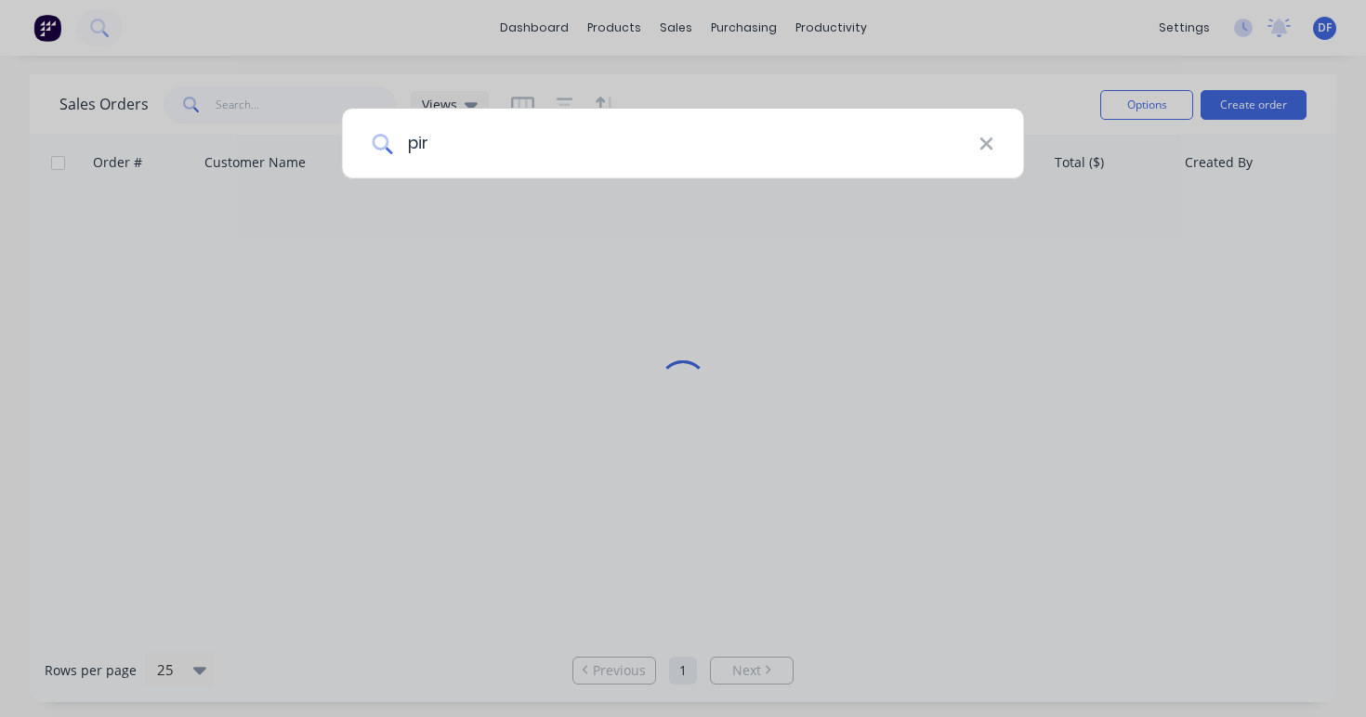
type input "pir"
click at [414, 466] on div "pir" at bounding box center [683, 358] width 1366 height 717
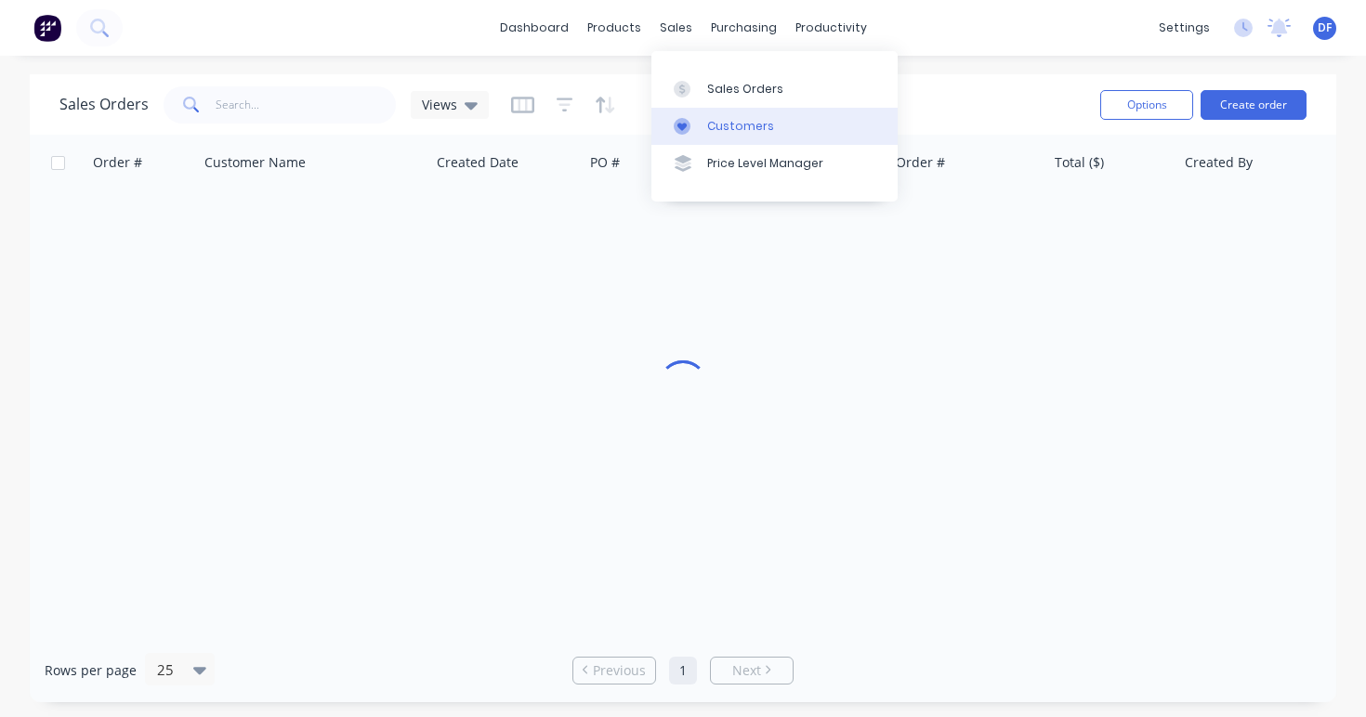
click at [721, 125] on div "Customers" at bounding box center [740, 126] width 67 height 17
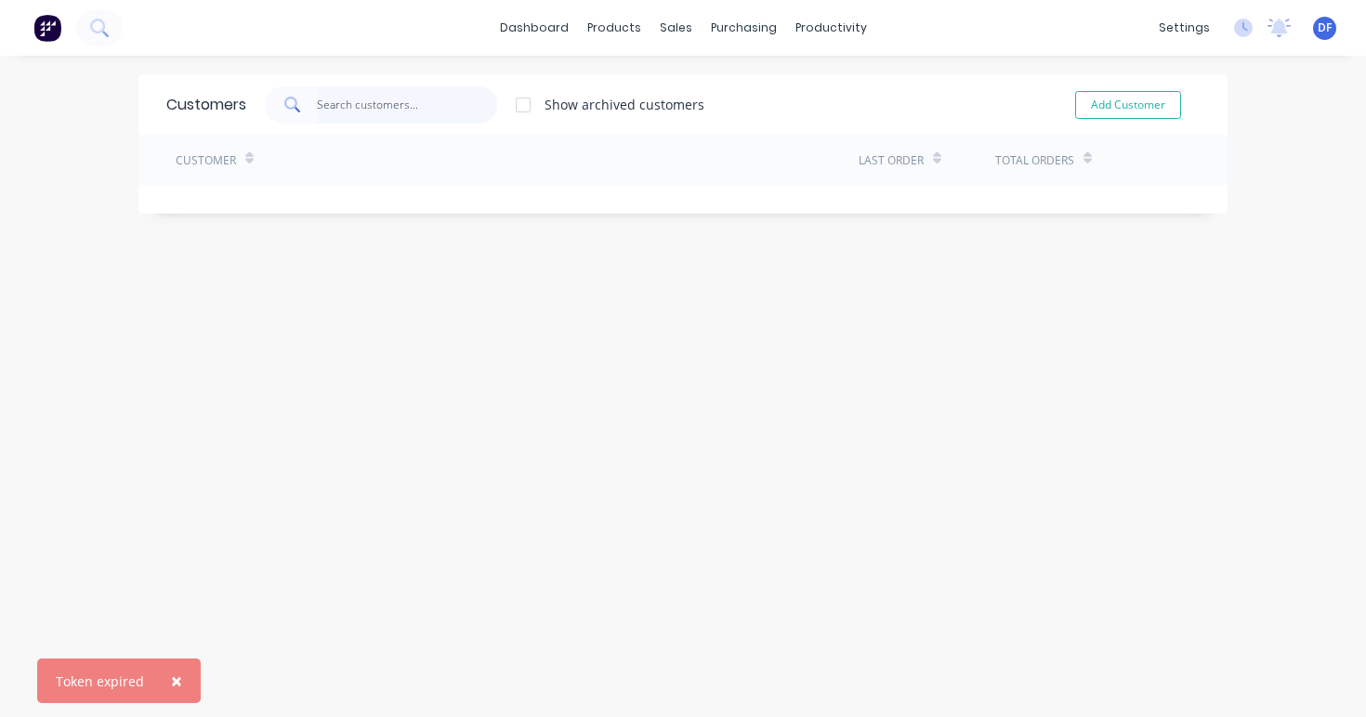
click at [326, 98] on input "text" at bounding box center [407, 104] width 181 height 37
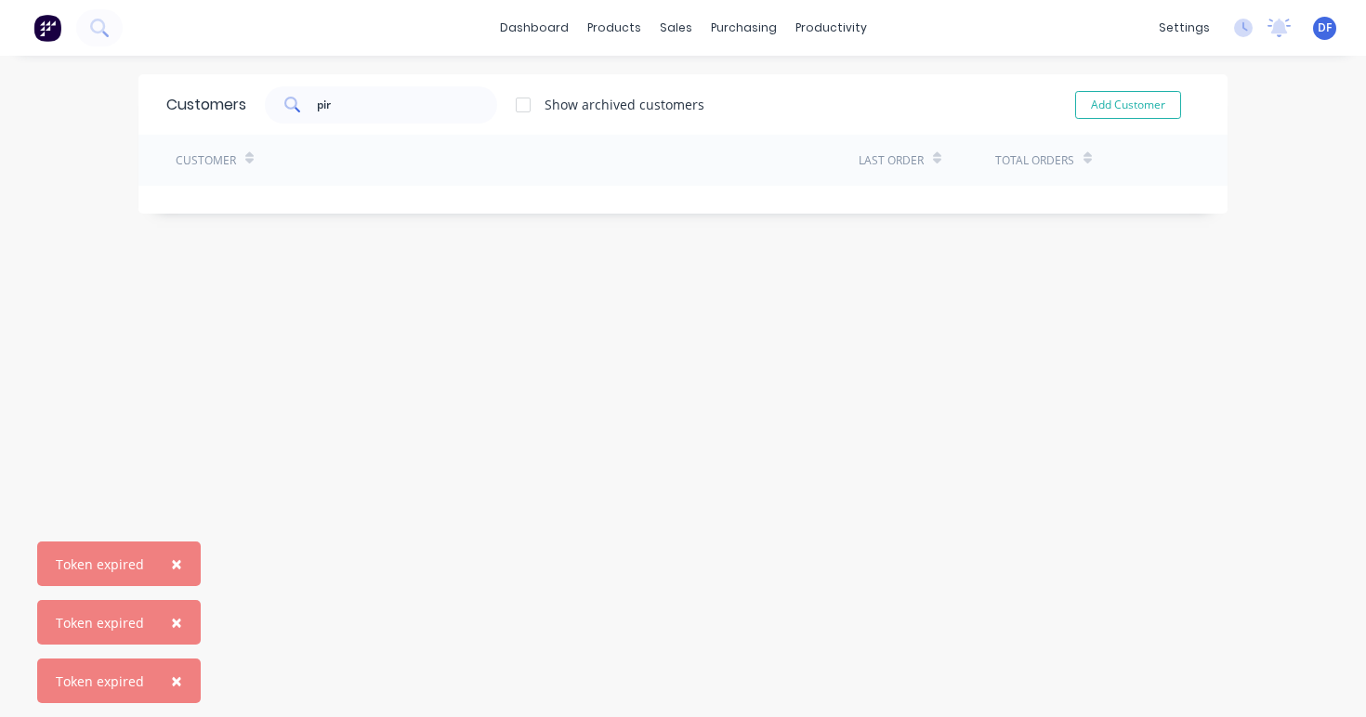
click at [180, 560] on button "×" at bounding box center [176, 564] width 48 height 45
click at [177, 638] on button "×" at bounding box center [176, 622] width 48 height 45
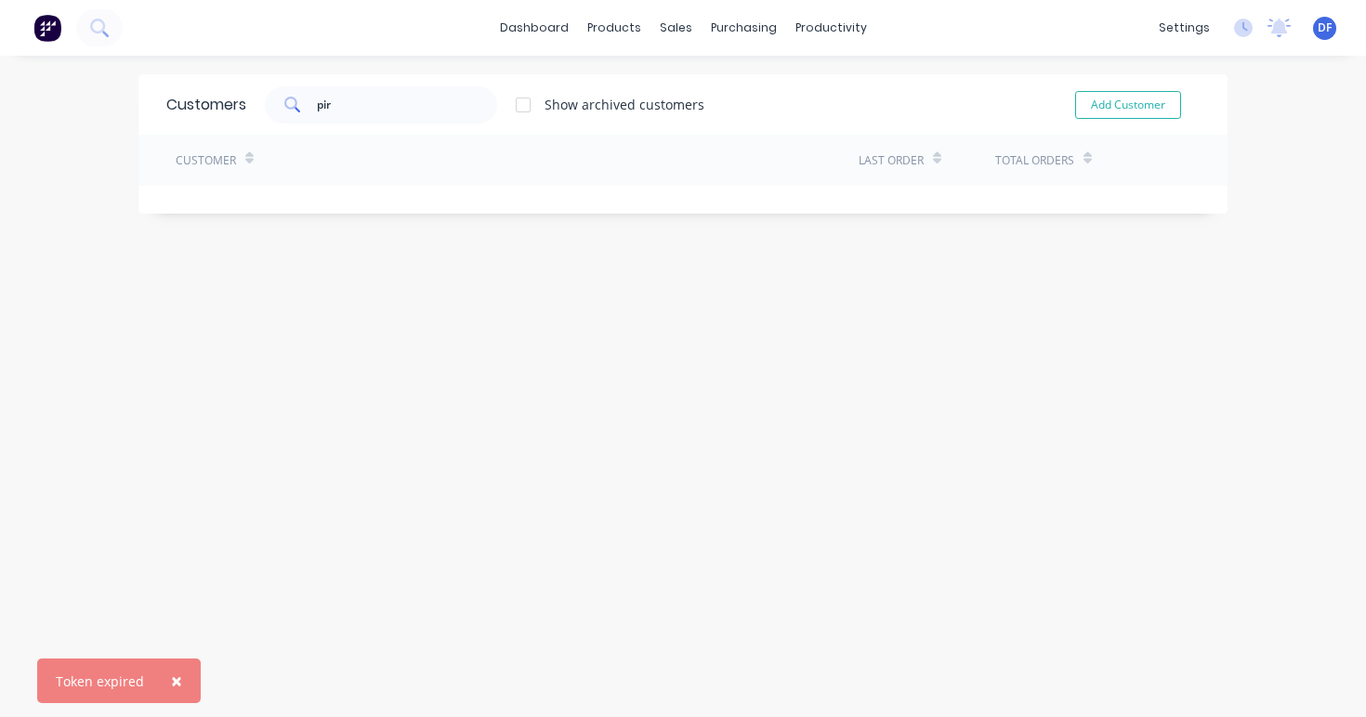
click at [176, 677] on span "×" at bounding box center [176, 681] width 11 height 26
click at [344, 110] on input "pir" at bounding box center [407, 104] width 181 height 37
click at [321, 112] on input "pir" at bounding box center [407, 104] width 181 height 37
type input "p"
